Goal: Task Accomplishment & Management: Manage account settings

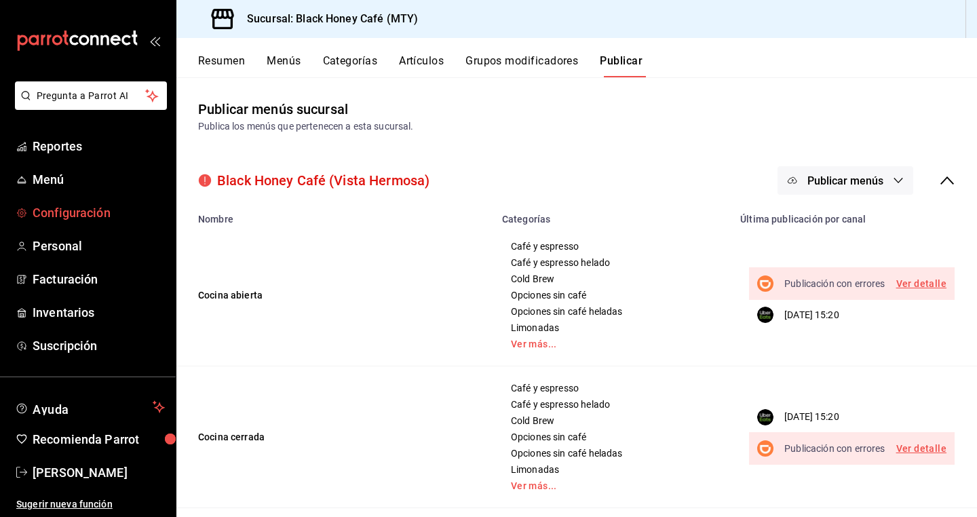
click at [104, 216] on span "Configuración" at bounding box center [99, 212] width 132 height 18
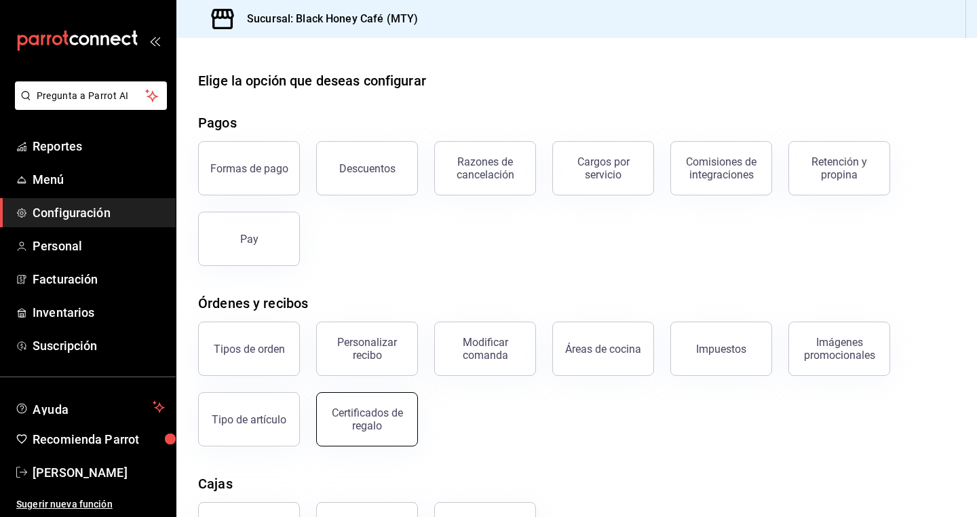
click at [355, 431] on div "Certificados de regalo" at bounding box center [367, 419] width 84 height 26
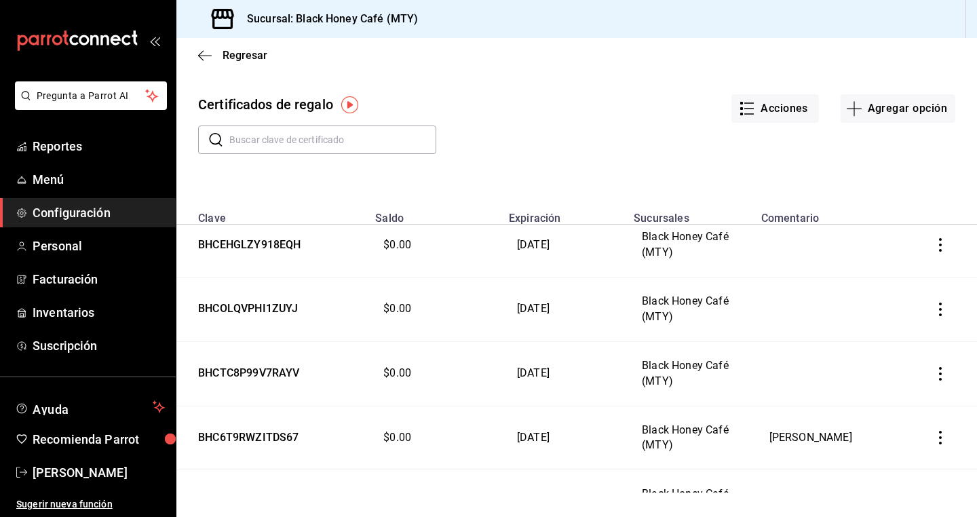
scroll to position [5085, 0]
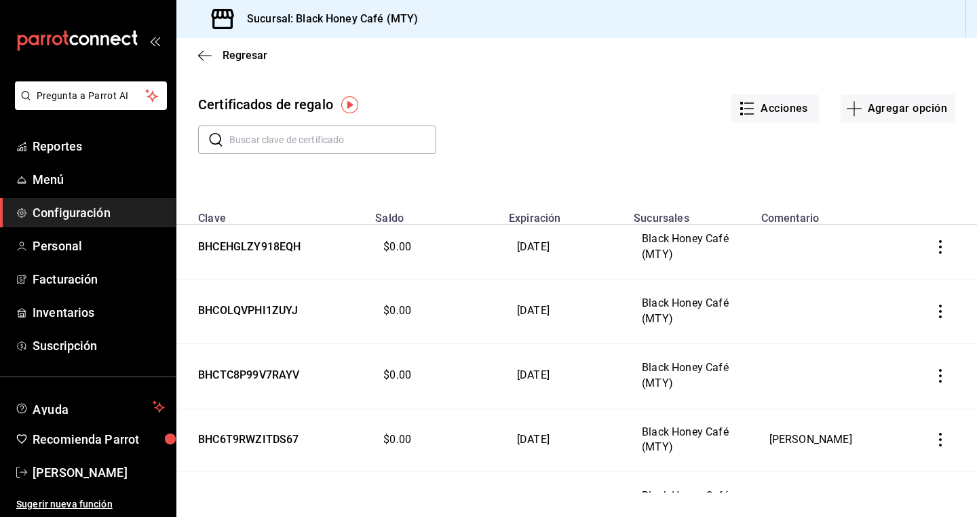
click at [943, 433] on icon "button" at bounding box center [940, 440] width 14 height 14
click at [907, 317] on li "Editar" at bounding box center [889, 308] width 121 height 33
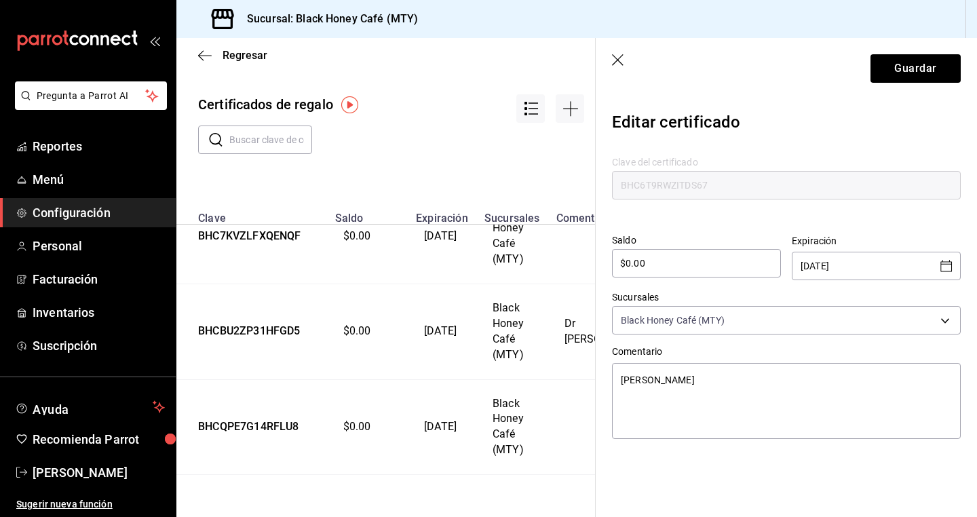
click at [700, 262] on input "$0.00" at bounding box center [696, 263] width 169 height 16
type textarea "x"
type input "$0.0"
type textarea "x"
type input "$0"
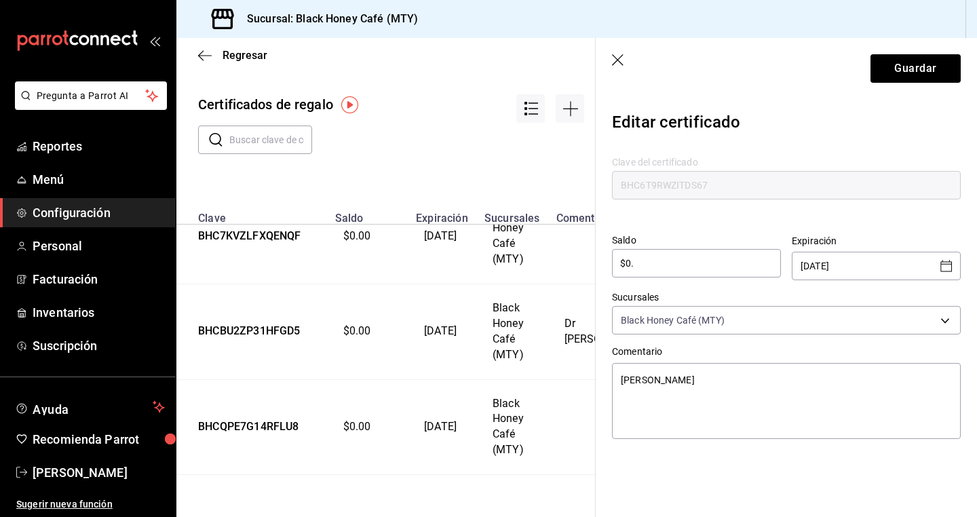
type textarea "x"
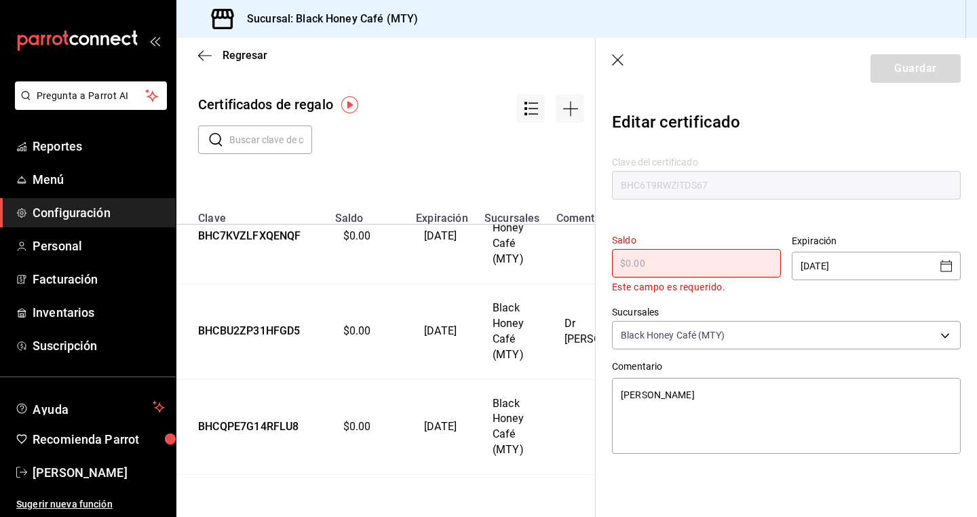
type textarea "x"
type input "$2"
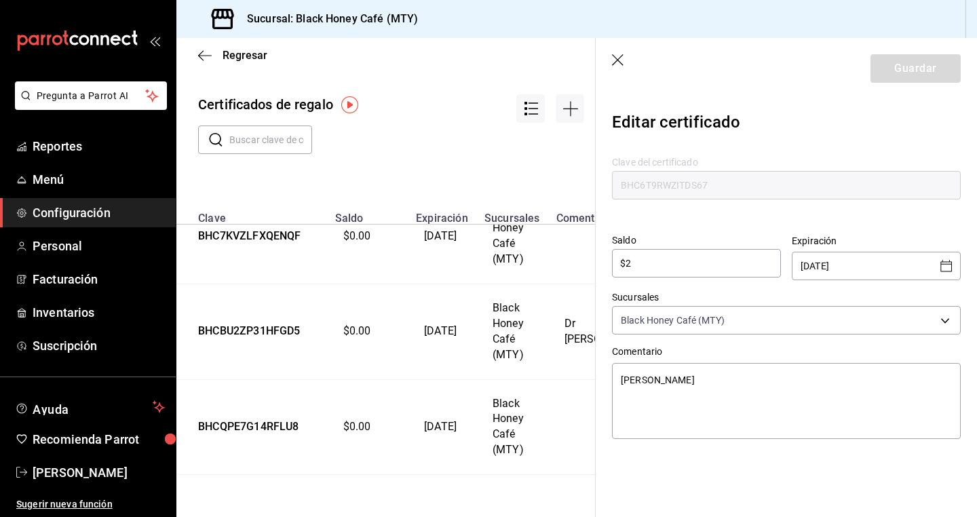
type textarea "x"
type input "$200"
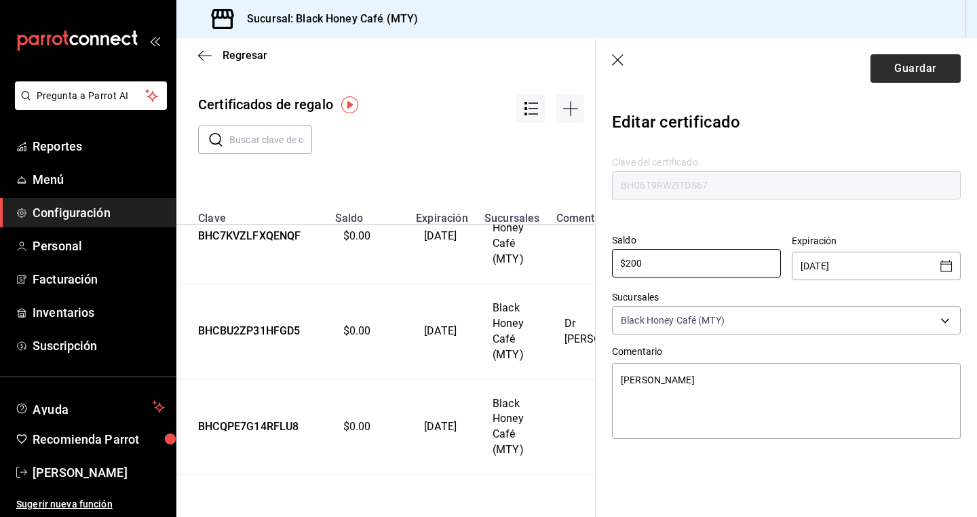
type textarea "x"
type input "$200"
click at [945, 64] on button "Guardar" at bounding box center [915, 68] width 90 height 28
type textarea "x"
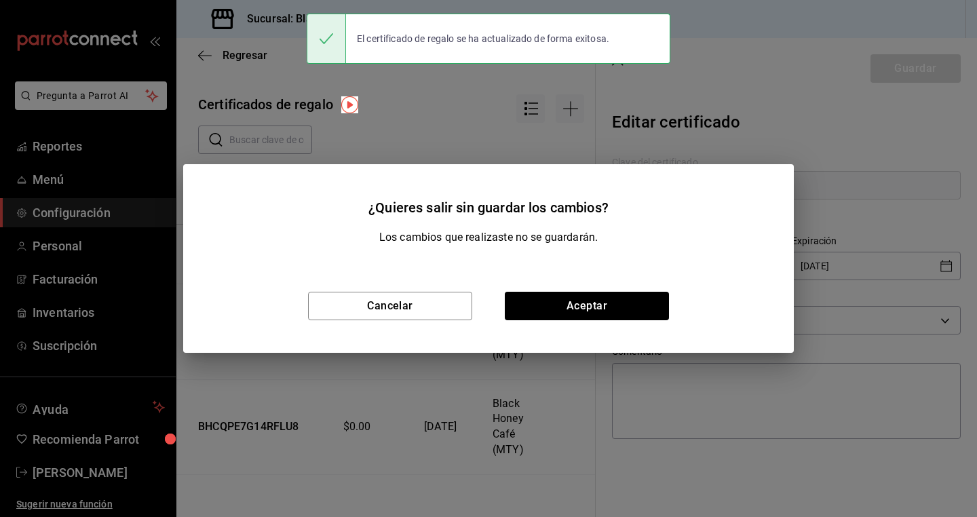
type input "$0.00"
click at [637, 300] on button "Aceptar" at bounding box center [587, 306] width 164 height 28
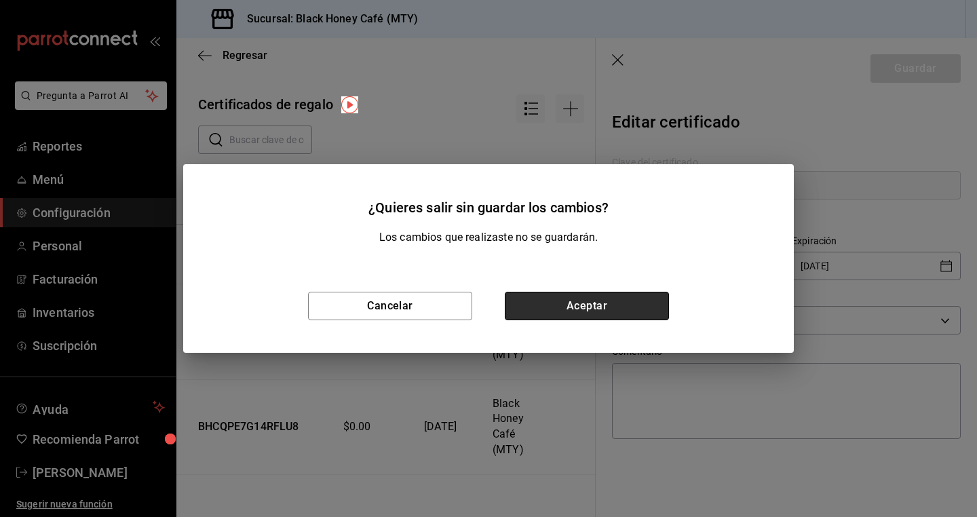
click at [656, 302] on button "Aceptar" at bounding box center [587, 306] width 164 height 28
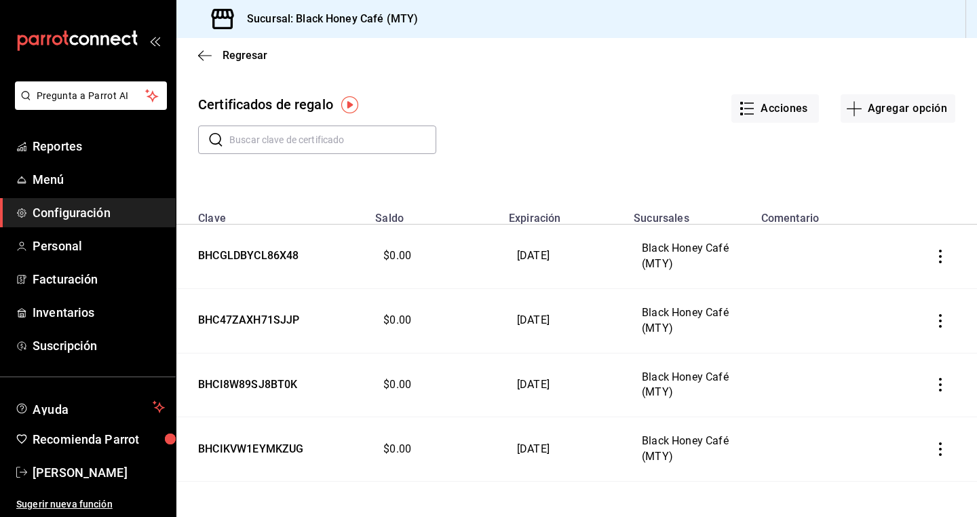
scroll to position [5085, 0]
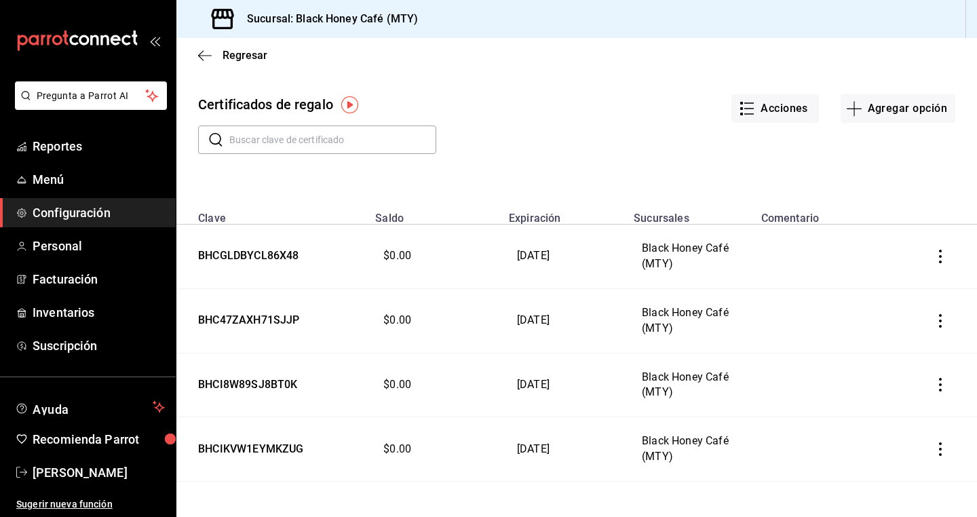
scroll to position [5085, 0]
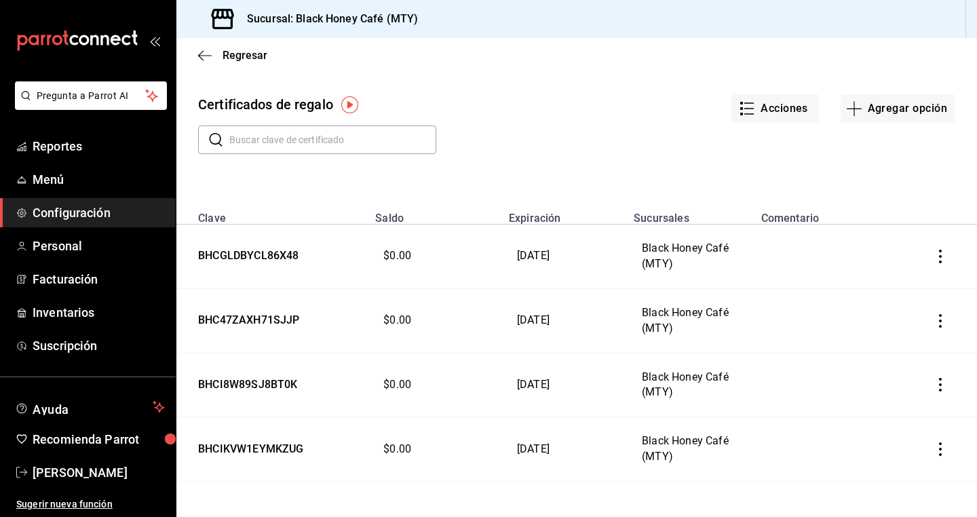
scroll to position [5085, 0]
